Goal: Navigation & Orientation: Find specific page/section

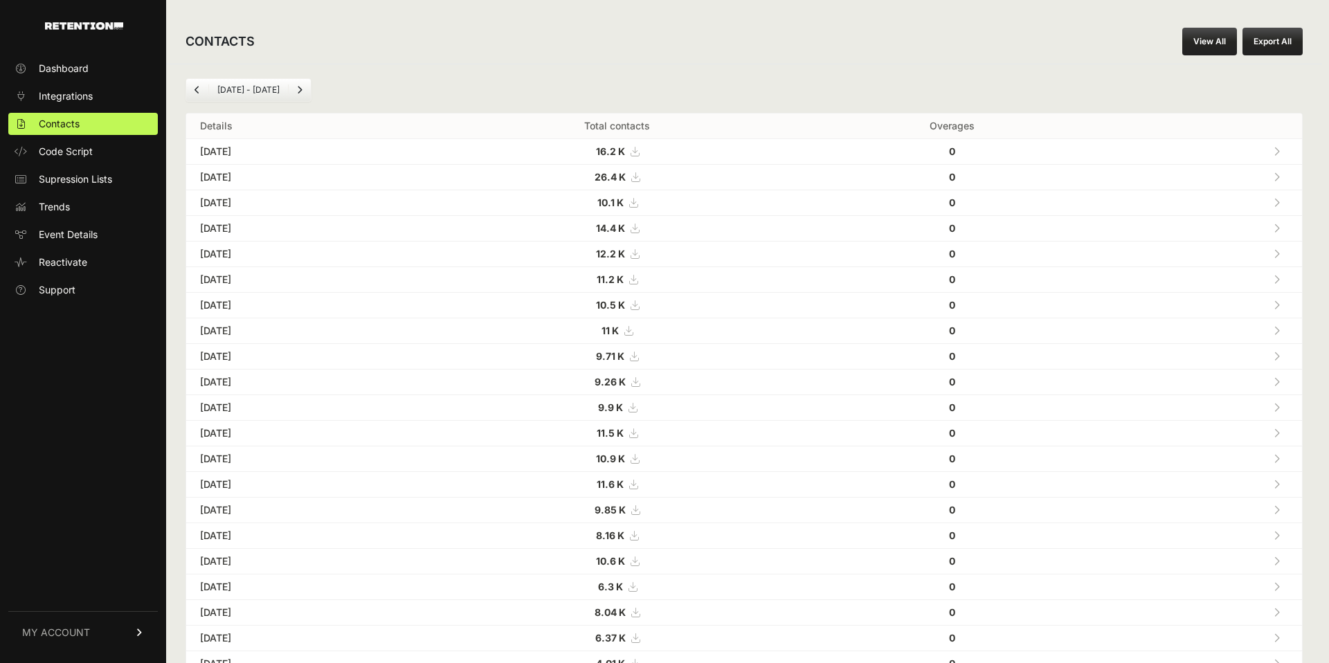
click at [80, 82] on ul "Dashboard Integrations Contacts Code Script Supression Lists Trends Event Detai…" at bounding box center [82, 179] width 149 height 244
click at [77, 73] on span "Dashboard" at bounding box center [64, 69] width 50 height 14
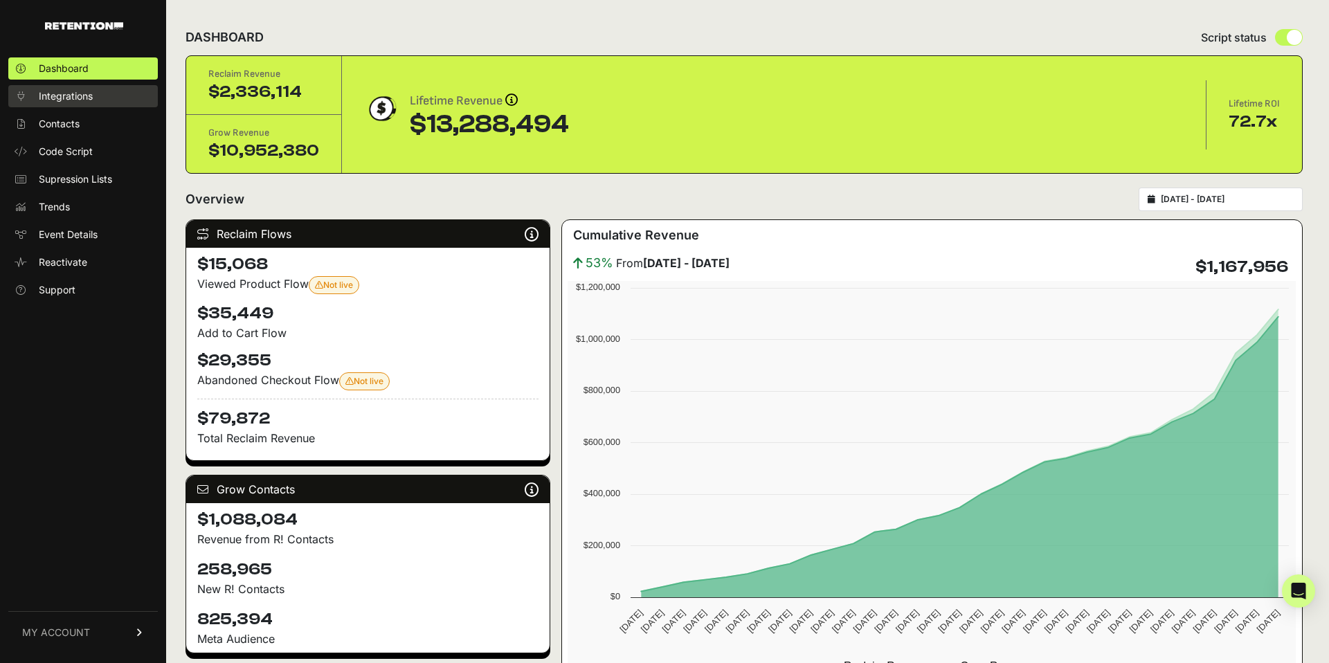
click at [74, 94] on span "Integrations" at bounding box center [66, 96] width 54 height 14
